Goal: Task Accomplishment & Management: Use online tool/utility

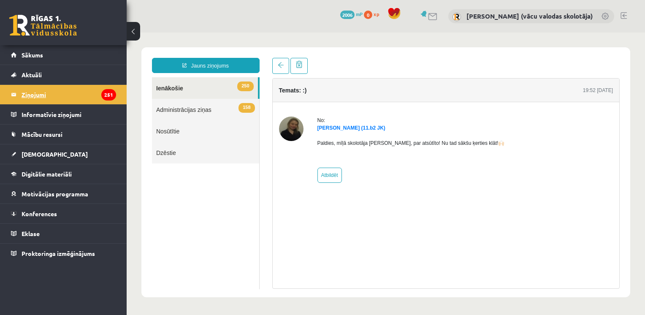
click at [31, 93] on legend "Ziņojumi 251" at bounding box center [69, 94] width 95 height 19
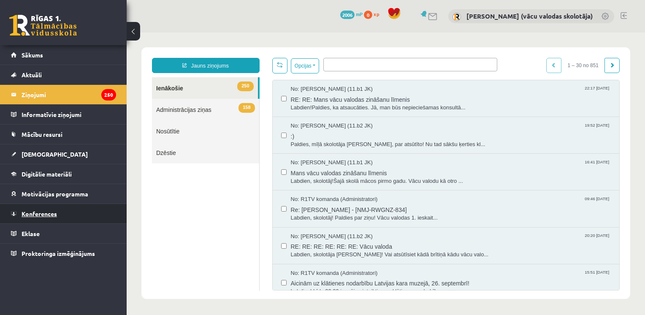
click at [43, 212] on span "Konferences" at bounding box center [39, 214] width 35 height 8
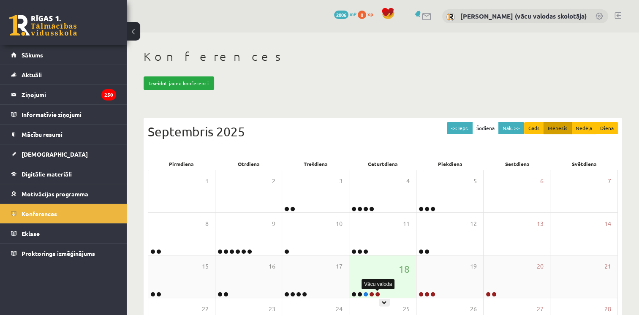
click at [376, 293] on link at bounding box center [377, 294] width 5 height 5
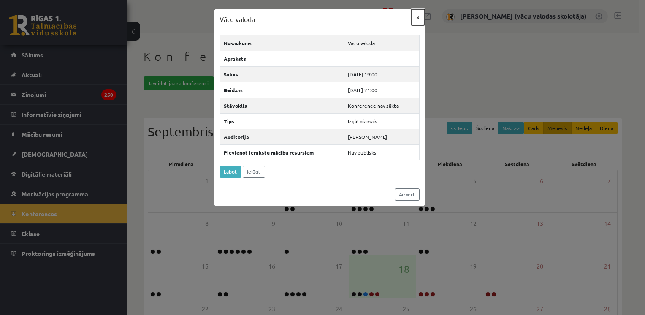
click at [419, 16] on button "×" at bounding box center [418, 17] width 14 height 16
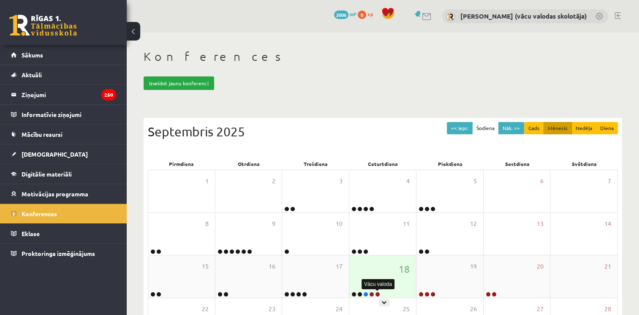
click at [378, 293] on link at bounding box center [377, 294] width 5 height 5
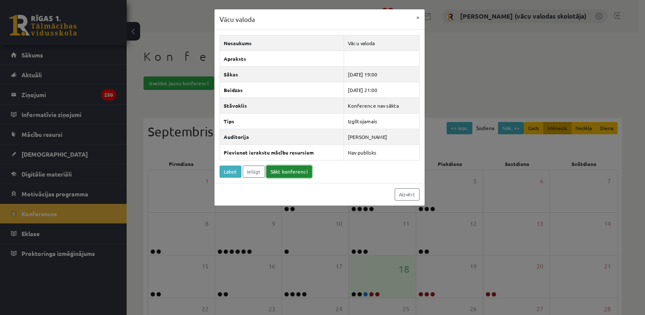
click at [287, 169] on link "Sākt konferenci" at bounding box center [289, 171] width 46 height 12
click at [35, 95] on div "Vācu valoda × Nosaukums Vācu valoda Apraksts Sākas [DATE] 19:00 Beidzas [DATE] …" at bounding box center [322, 157] width 645 height 315
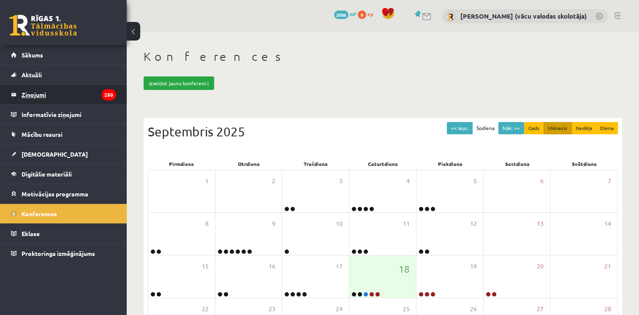
click at [35, 95] on legend "Ziņojumi 250" at bounding box center [69, 94] width 95 height 19
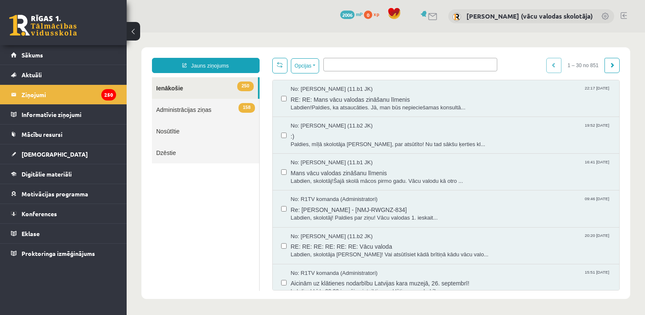
click at [167, 132] on link "Nosūtītie" at bounding box center [205, 131] width 107 height 22
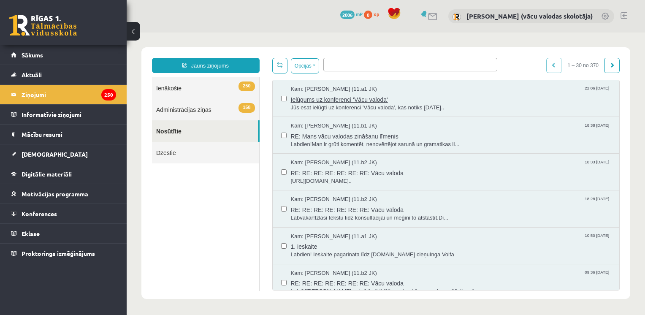
click at [324, 104] on span "Jūs esat ielūgti uz konferenci 'Vācu valoda', kas notiks [DATE].." at bounding box center [451, 108] width 320 height 8
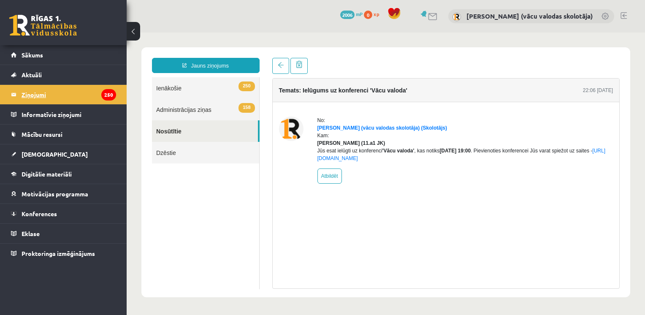
click at [35, 92] on legend "Ziņojumi 250" at bounding box center [69, 94] width 95 height 19
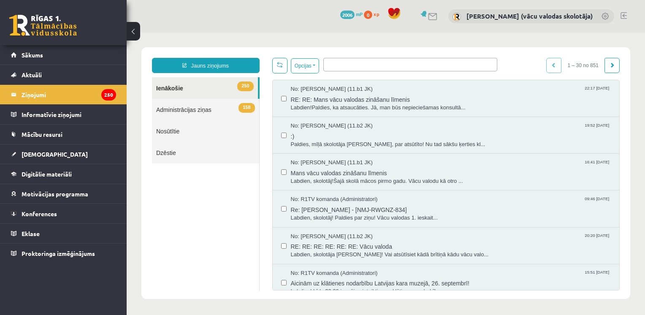
click at [170, 130] on link "Nosūtītie" at bounding box center [205, 131] width 107 height 22
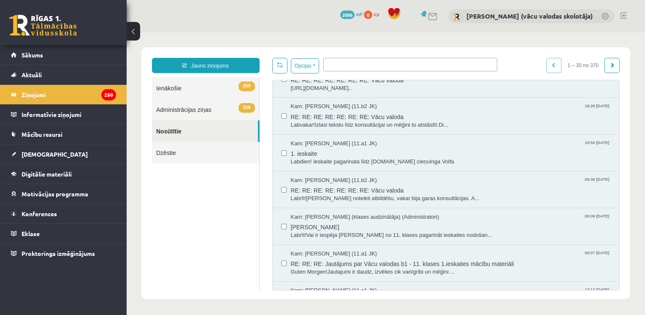
scroll to position [95, 0]
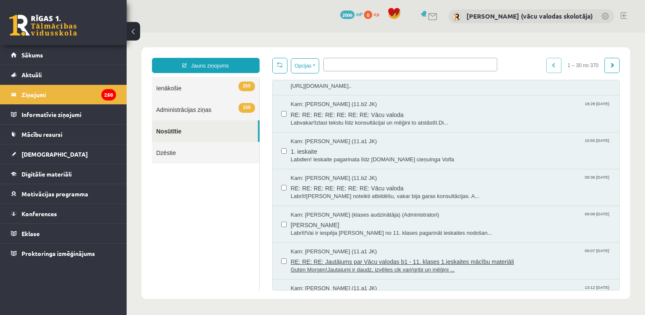
click at [397, 267] on span "Guten Morgen!Jautajumi ir daudz, izvēlies cik vari/gribi un mēģini ..." at bounding box center [451, 270] width 320 height 8
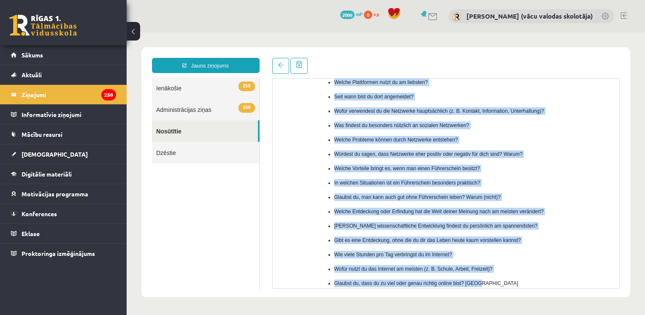
scroll to position [0, 0]
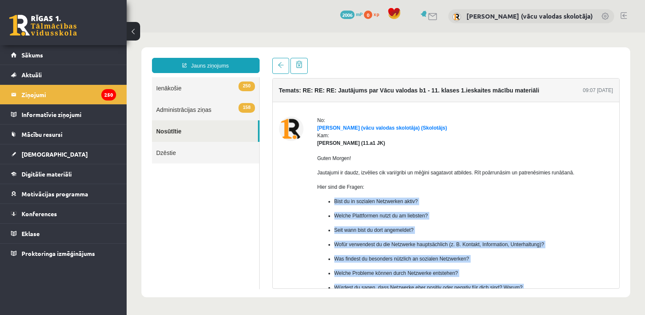
drag, startPoint x: 482, startPoint y: 218, endPoint x: 332, endPoint y: 202, distance: 150.2
click at [332, 202] on ul "Bist du in sozialen Netzwerken aktiv? Welche Plattformen nutzt du am liebsten? …" at bounding box center [465, 316] width 296 height 237
click at [479, 209] on ul "Bist du in sozialen Netzwerken aktiv? Welche Plattformen nutzt du am liebsten? …" at bounding box center [465, 316] width 296 height 237
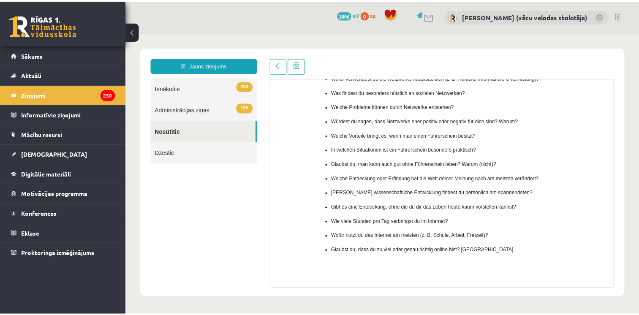
scroll to position [165, 0]
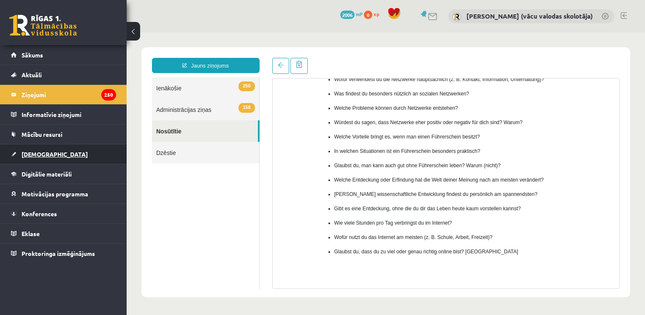
click at [39, 157] on link "[DEMOGRAPHIC_DATA]" at bounding box center [63, 153] width 105 height 19
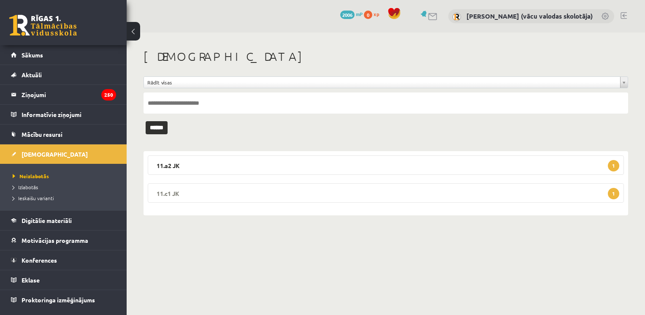
click at [257, 192] on legend "11.c1 JK 1" at bounding box center [386, 192] width 476 height 19
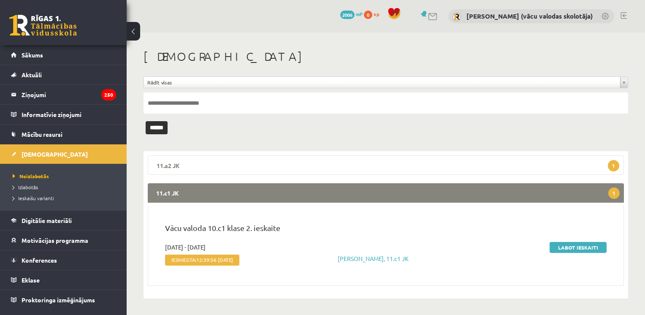
click at [207, 163] on legend "11.a2 JK 1" at bounding box center [386, 164] width 476 height 19
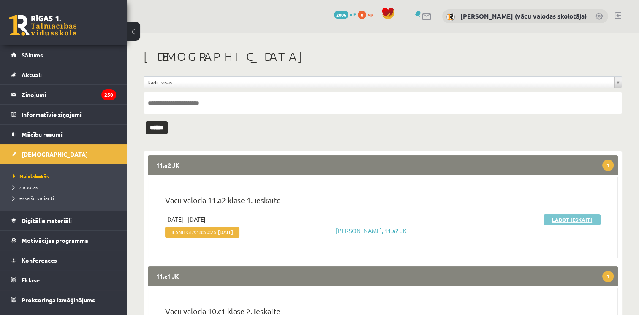
click at [580, 220] on link "Labot ieskaiti" at bounding box center [571, 219] width 57 height 11
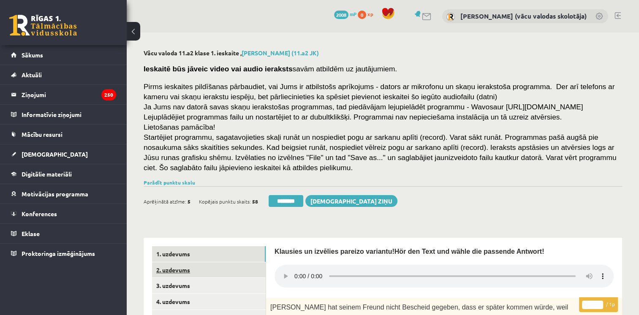
click at [167, 270] on link "2. uzdevums" at bounding box center [209, 270] width 114 height 16
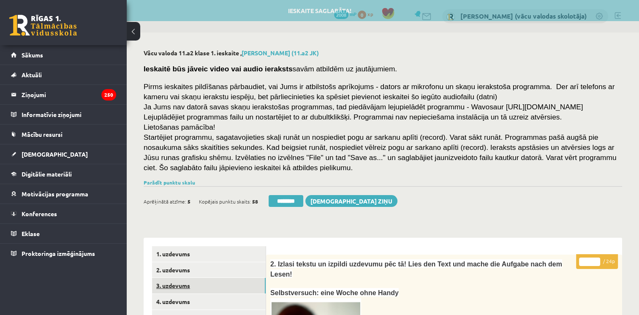
click at [173, 288] on link "3. uzdevums" at bounding box center [209, 286] width 114 height 16
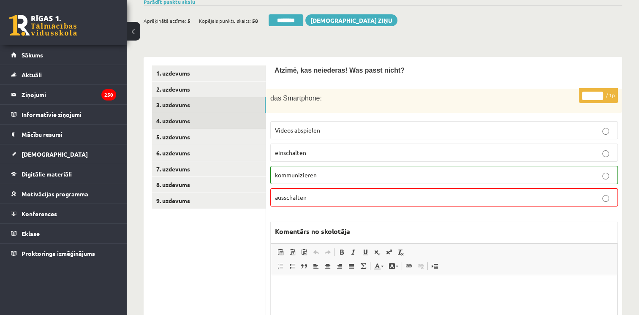
click at [176, 121] on link "4. uzdevums" at bounding box center [209, 121] width 114 height 16
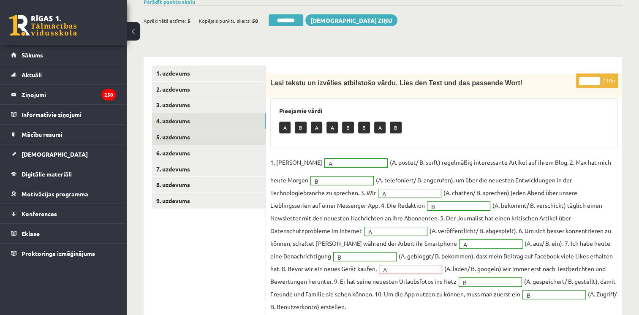
click at [178, 136] on link "5. uzdevums" at bounding box center [209, 137] width 114 height 16
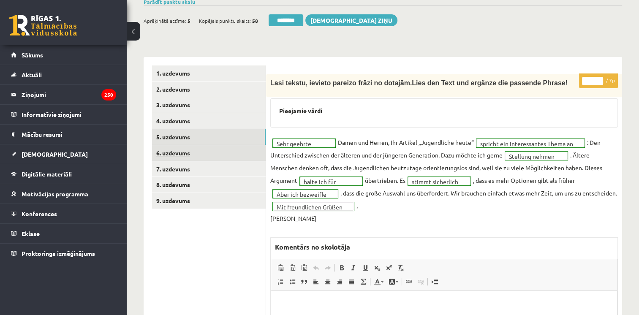
click at [175, 155] on link "6. uzdevums" at bounding box center [209, 153] width 114 height 16
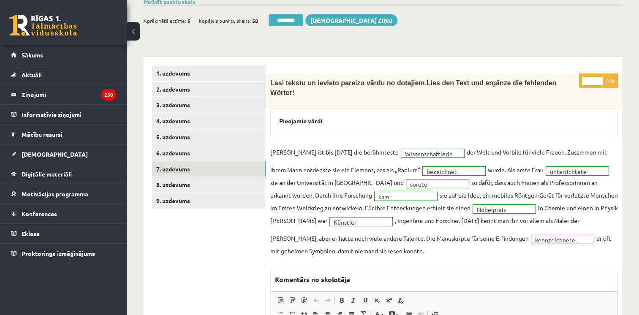
click at [170, 170] on link "7. uzdevums" at bounding box center [209, 169] width 114 height 16
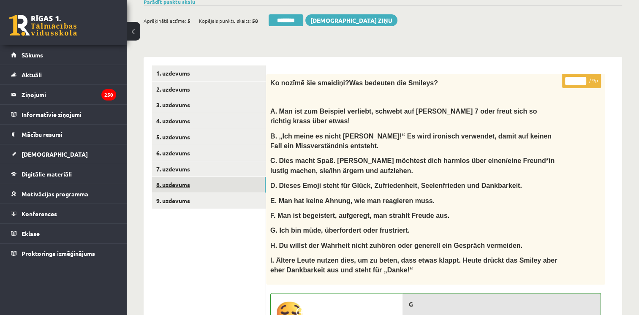
click at [175, 187] on link "8. uzdevums" at bounding box center [209, 185] width 114 height 16
